Goal: Navigation & Orientation: Find specific page/section

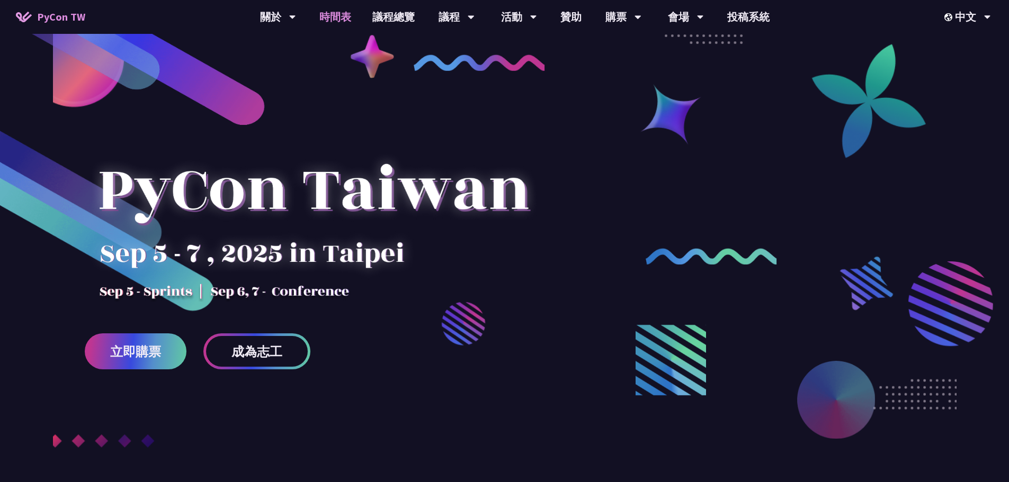
click at [338, 21] on link "時間表" at bounding box center [335, 17] width 53 height 34
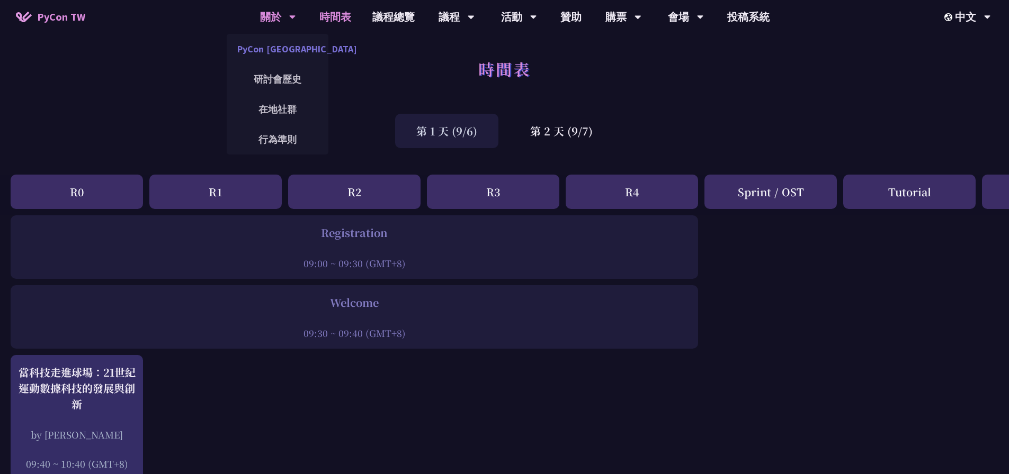
click at [277, 51] on link "PyCon [GEOGRAPHIC_DATA]" at bounding box center [278, 49] width 102 height 25
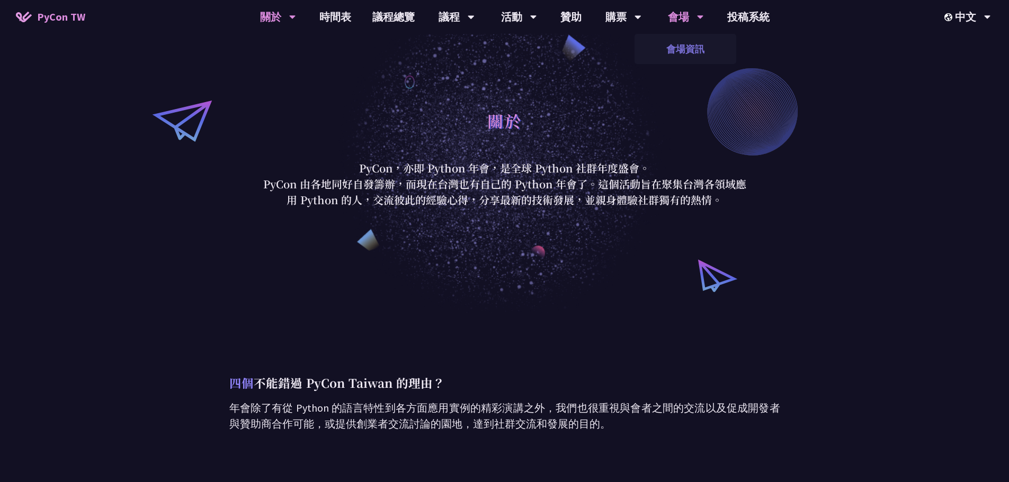
click at [684, 51] on link "會場資訊" at bounding box center [685, 49] width 102 height 25
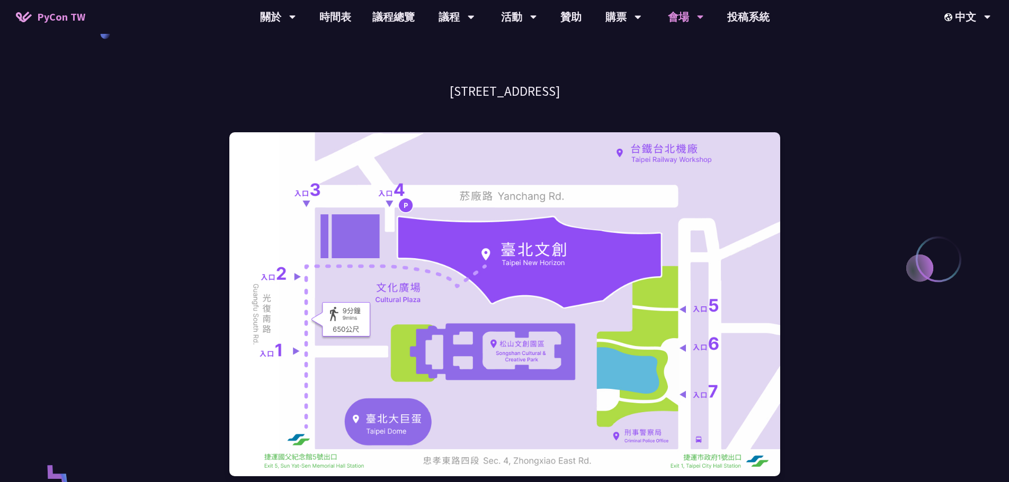
scroll to position [159, 0]
